Goal: Entertainment & Leisure: Consume media (video, audio)

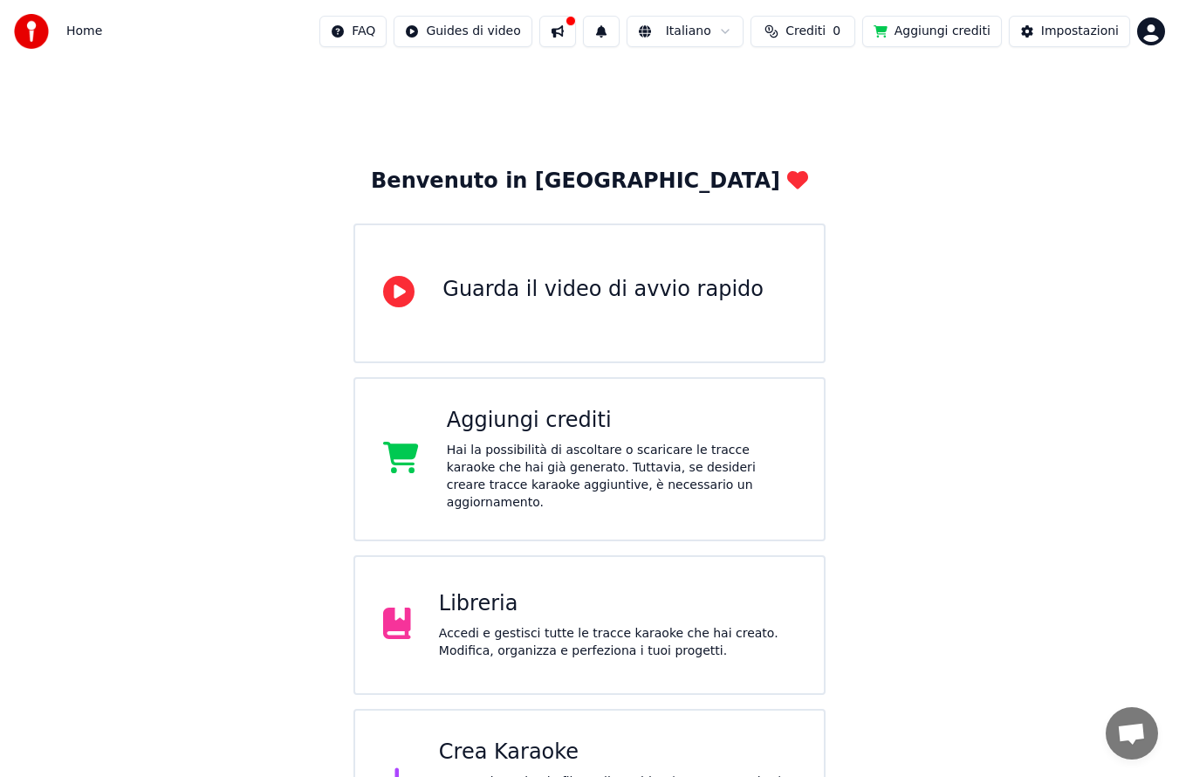
click at [543, 457] on div "Hai la possibilità di ascoltare o scaricare le tracce karaoke che hai già gener…" at bounding box center [621, 477] width 349 height 70
click at [672, 595] on div "Libreria" at bounding box center [617, 604] width 357 height 28
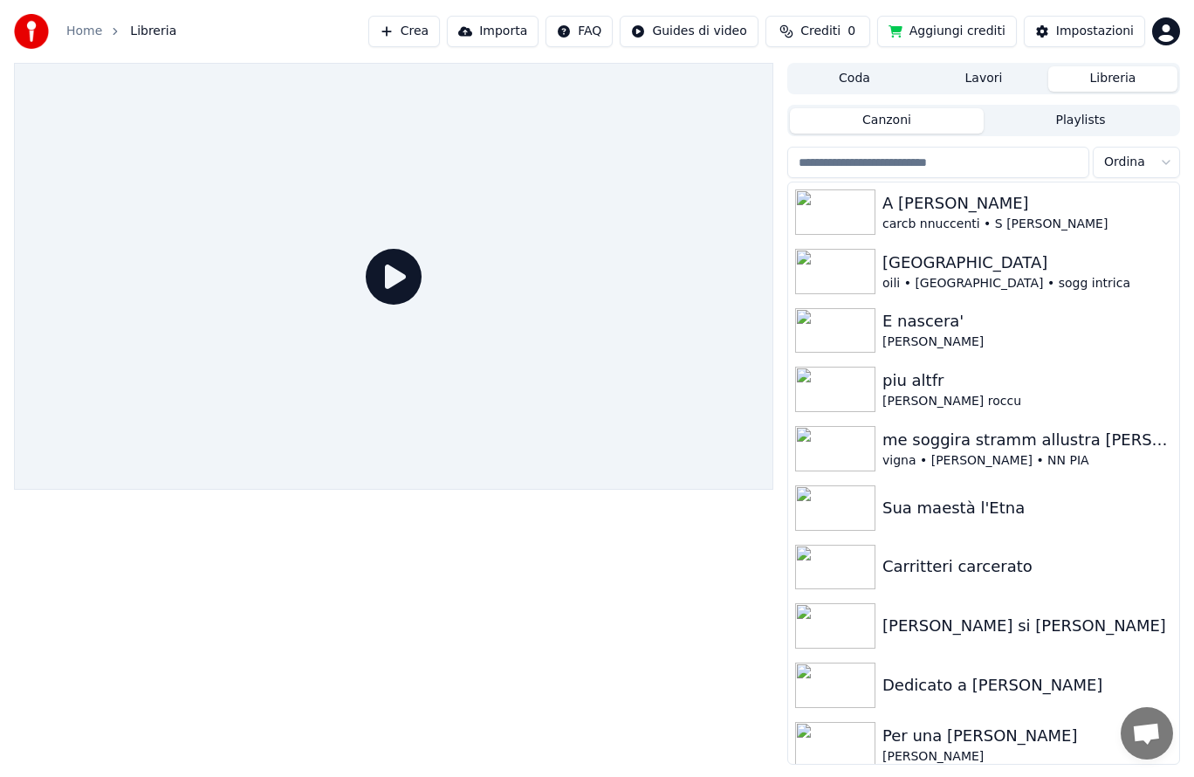
click at [986, 203] on div "A [PERSON_NAME]" at bounding box center [1028, 203] width 290 height 24
click at [983, 210] on div "A [PERSON_NAME]" at bounding box center [1028, 203] width 290 height 24
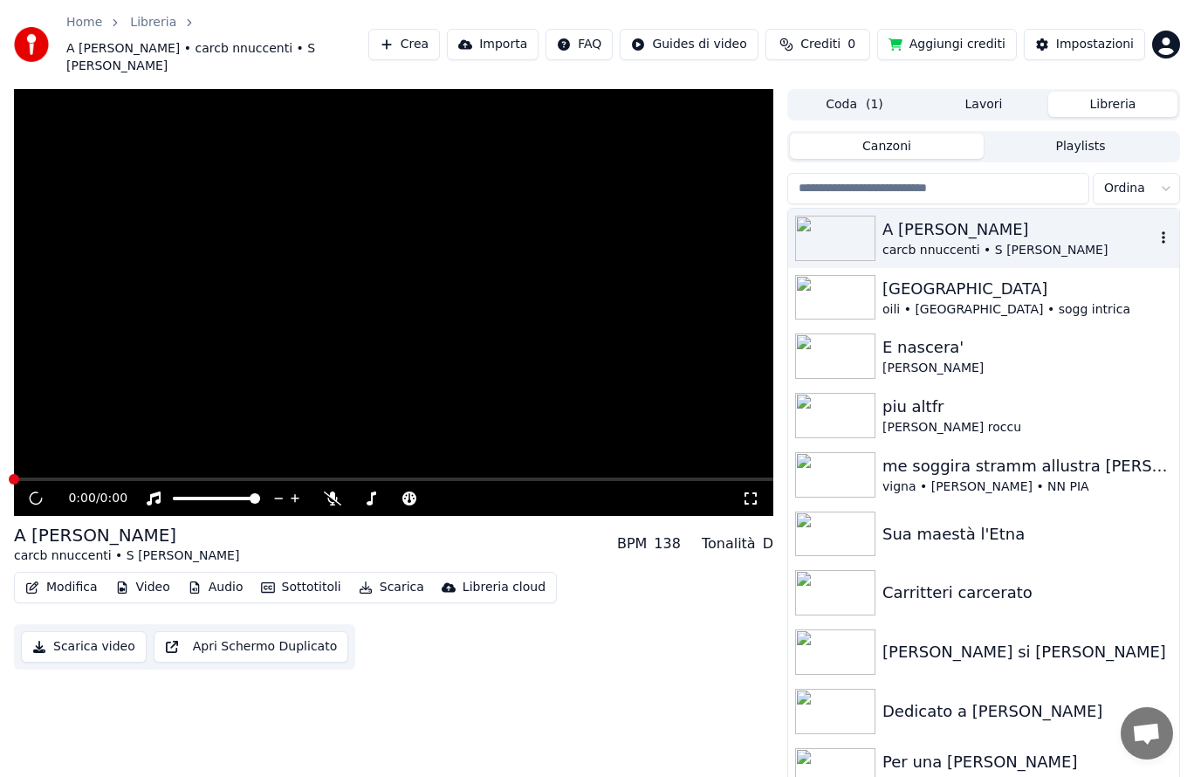
click at [1000, 219] on div "A [PERSON_NAME]" at bounding box center [1019, 229] width 272 height 24
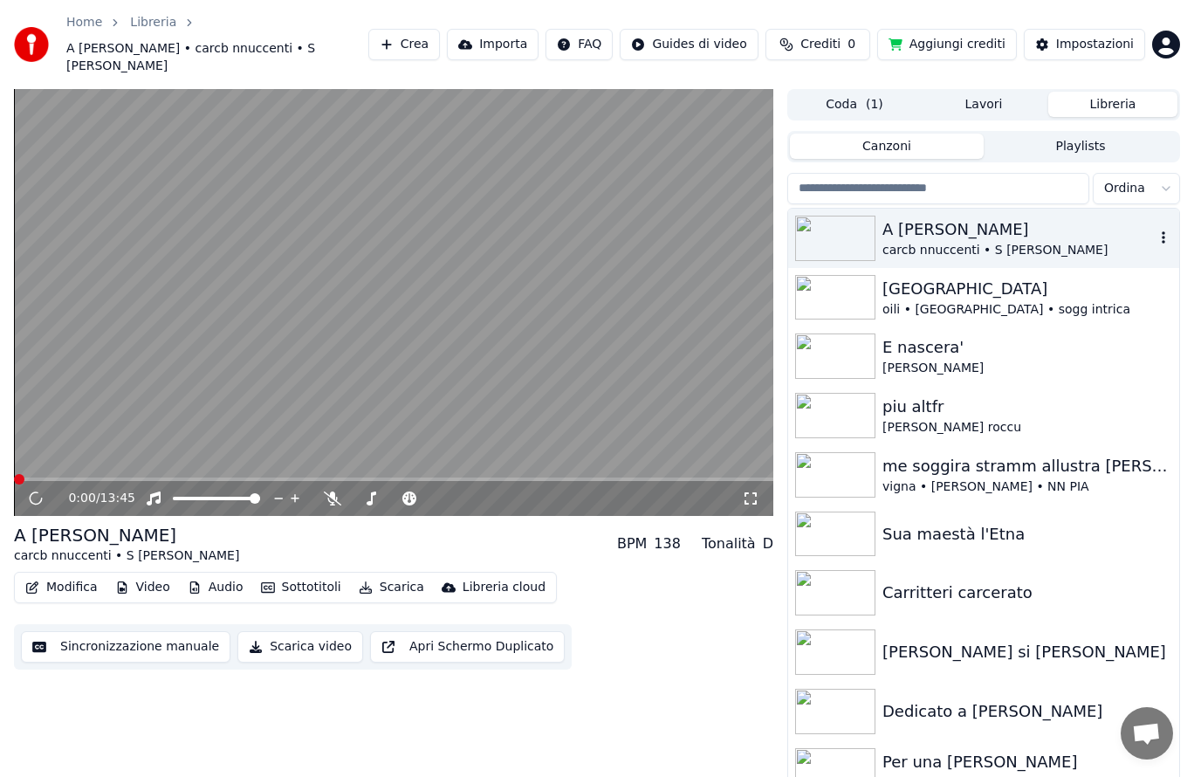
click at [368, 491] on icon at bounding box center [370, 498] width 17 height 14
click at [587, 457] on video at bounding box center [393, 302] width 759 height 427
click at [615, 481] on div "0:01 / 13:45" at bounding box center [393, 498] width 759 height 35
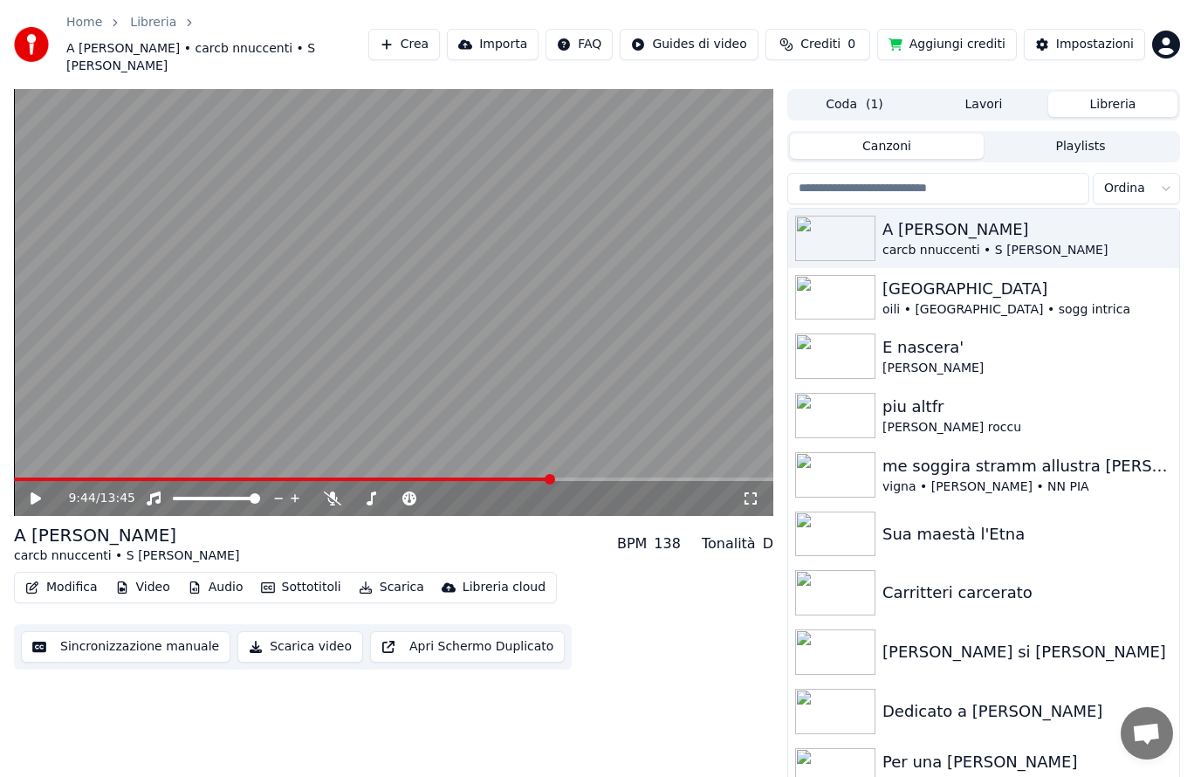
click at [36, 492] on icon at bounding box center [36, 498] width 10 height 12
click at [718, 614] on div "Modifica Video Audio Sottotitoli Scarica Libreria cloud Sincronizzazione manual…" at bounding box center [393, 621] width 759 height 98
